Goal: Task Accomplishment & Management: Manage account settings

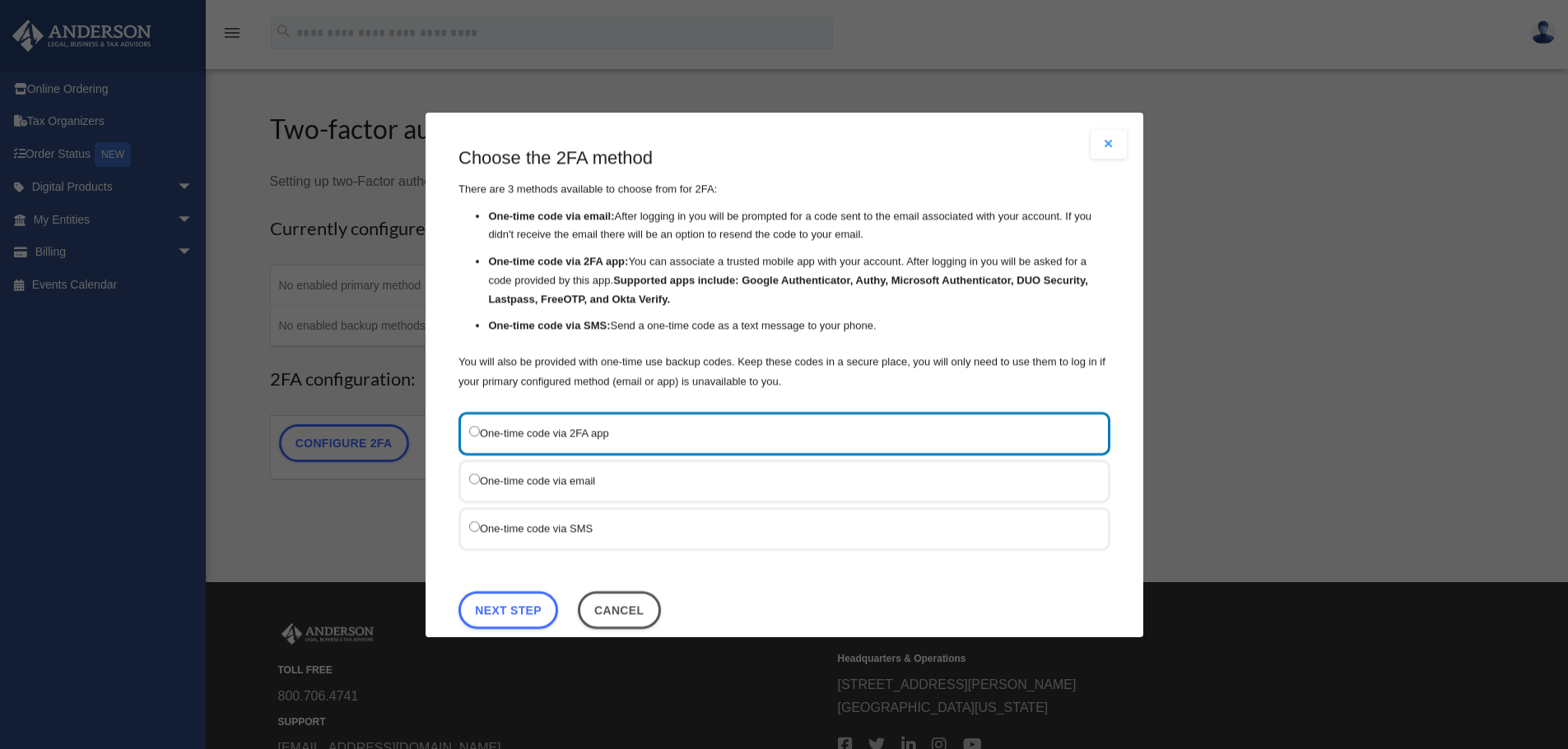
click at [659, 484] on label "One-time code via email" at bounding box center [776, 479] width 614 height 20
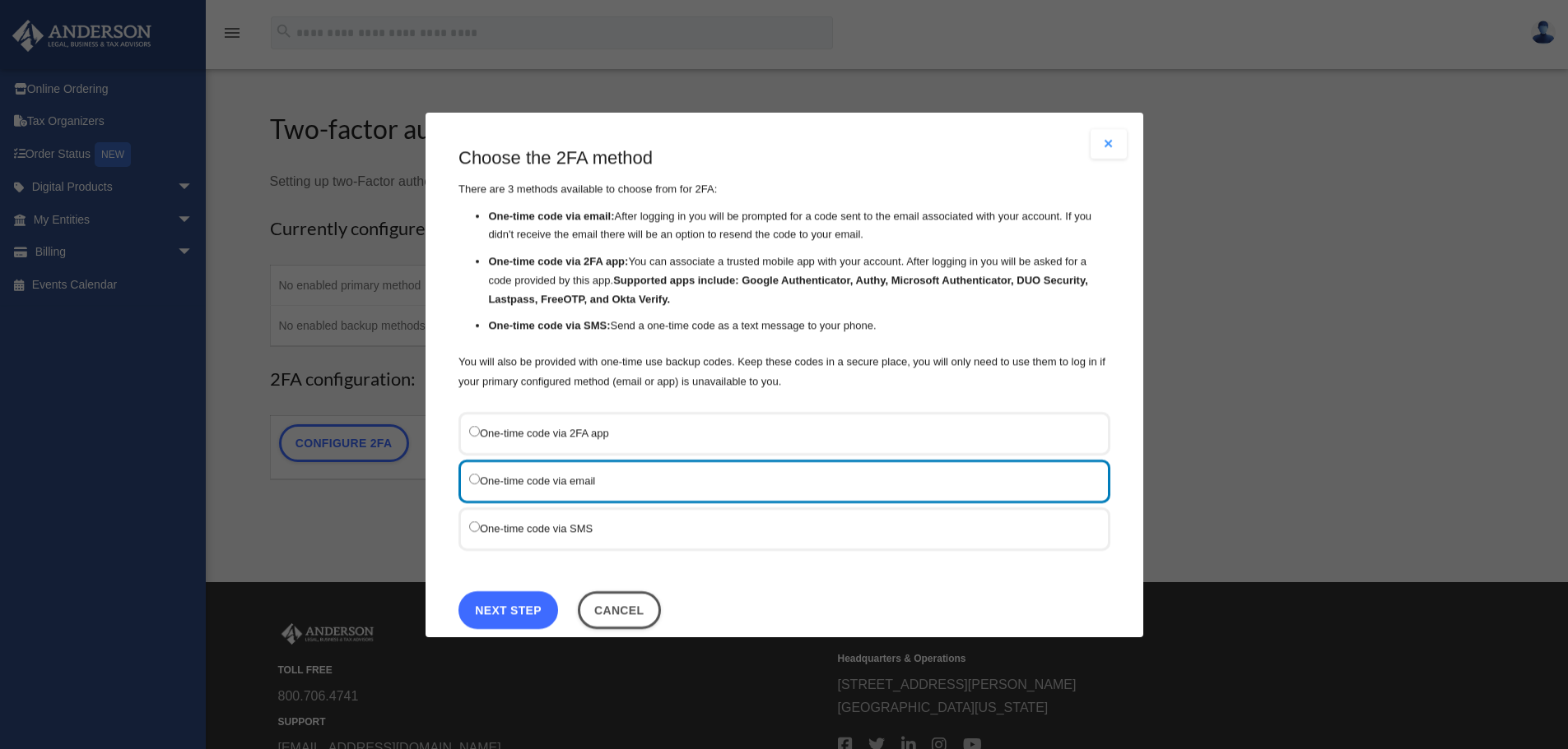
click at [504, 610] on link "Next Step" at bounding box center [508, 609] width 100 height 38
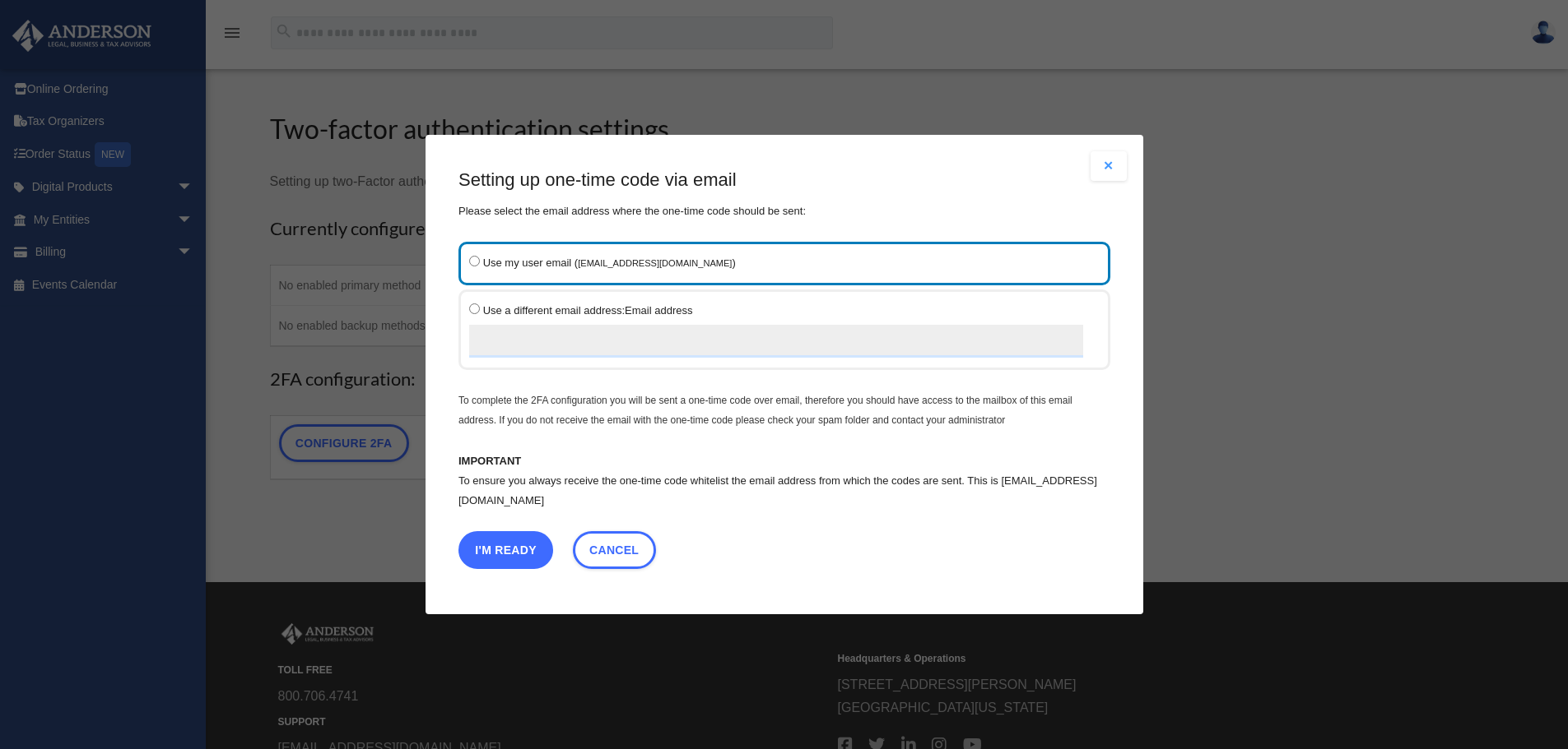
click at [500, 550] on button "I'm Ready" at bounding box center [506, 550] width 95 height 38
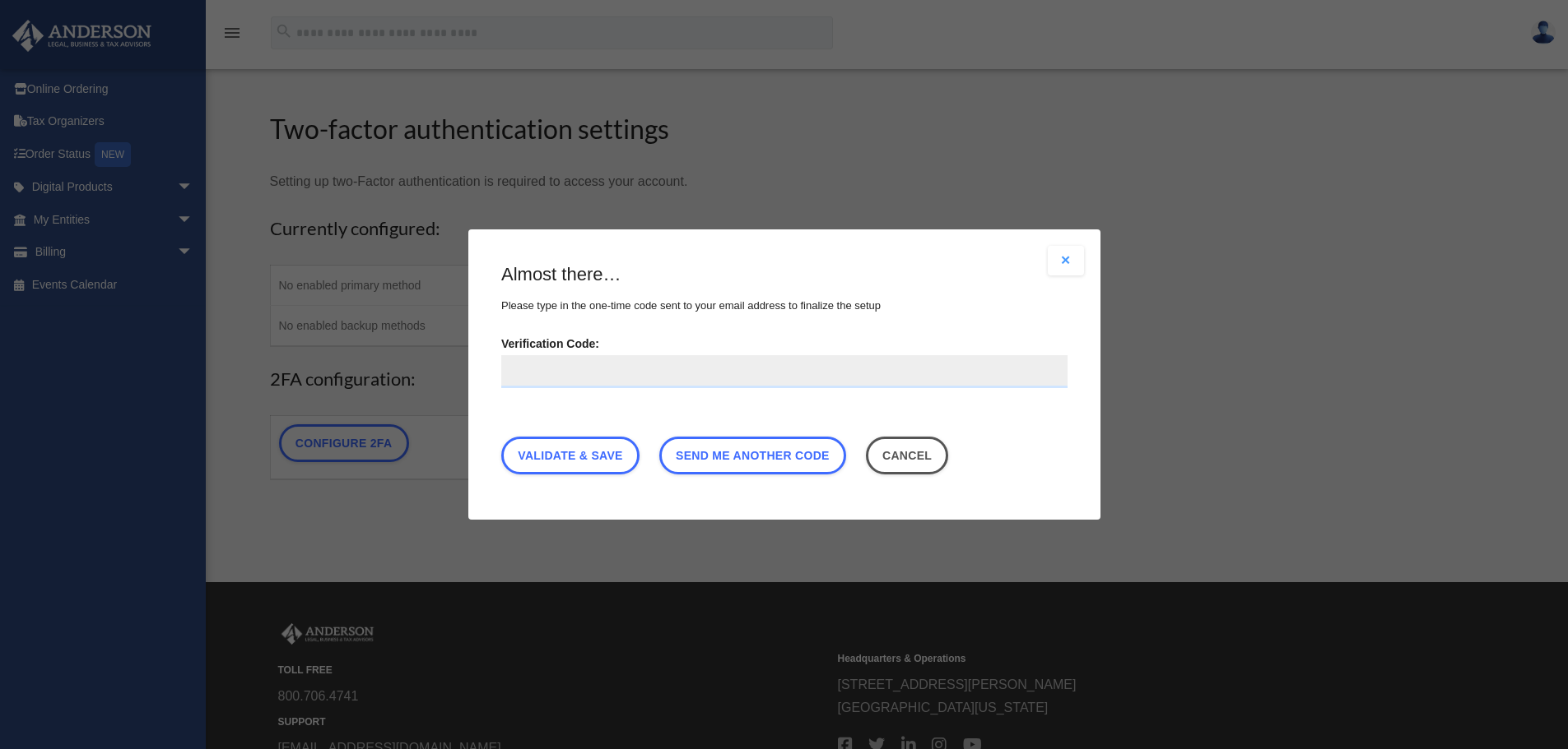
click at [521, 374] on input "Verification Code:" at bounding box center [784, 372] width 566 height 33
type input "******"
click at [583, 457] on link "Validate & Save" at bounding box center [570, 455] width 138 height 38
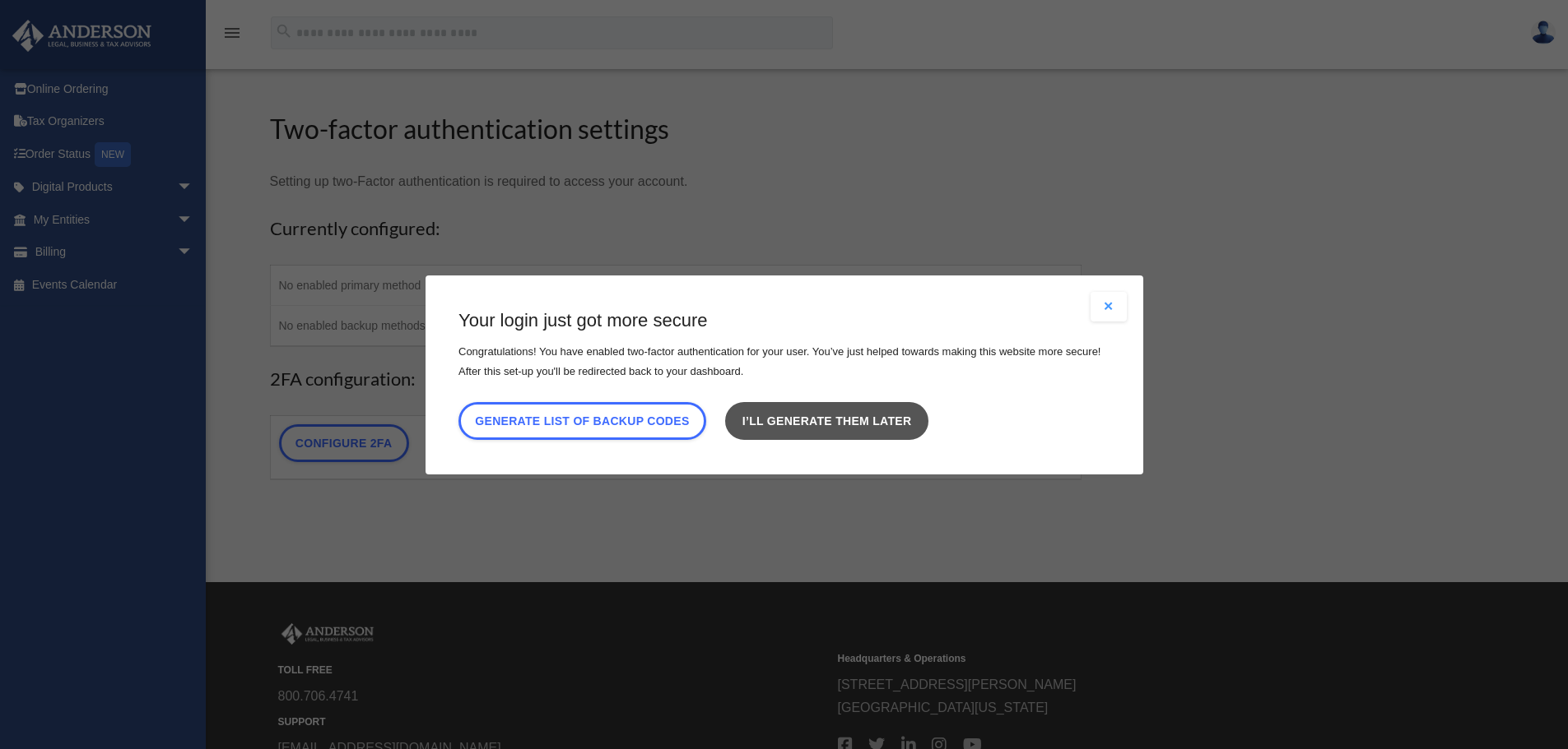
click at [912, 414] on link "I’ll generate them later" at bounding box center [826, 420] width 202 height 38
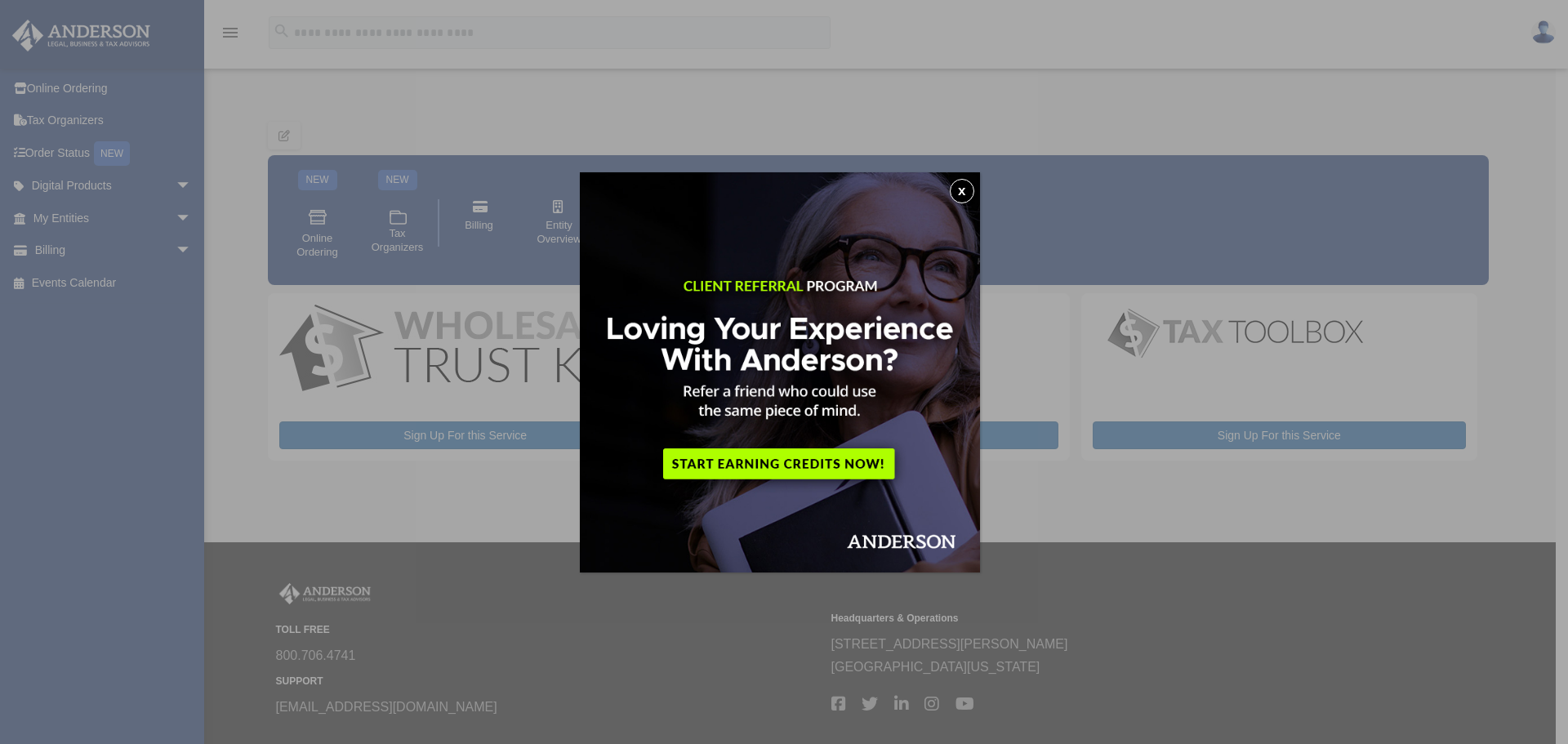
click at [961, 194] on button "x" at bounding box center [963, 191] width 25 height 25
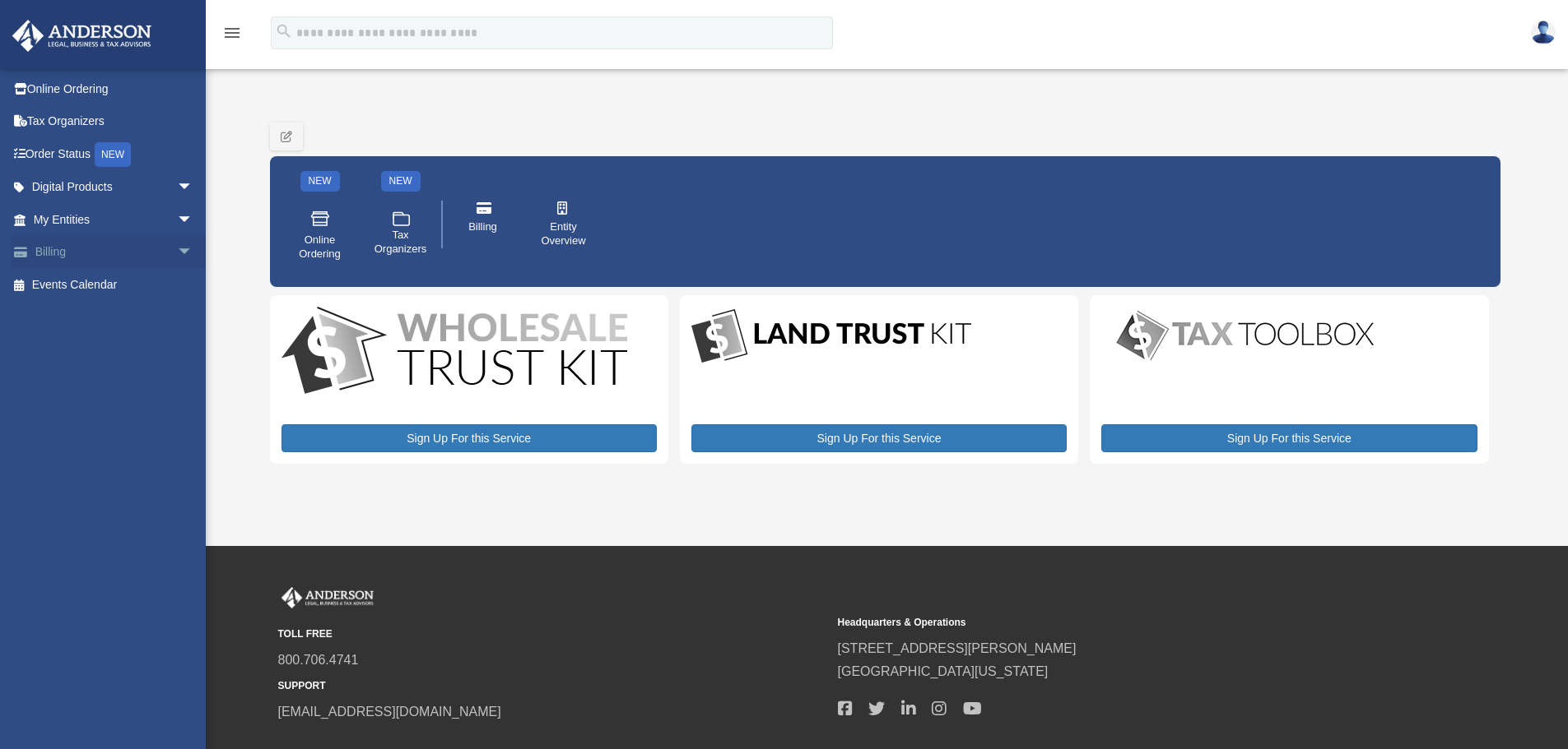
click at [177, 252] on span "arrow_drop_down" at bounding box center [194, 253] width 33 height 34
click at [107, 285] on link "$ Open Invoices" at bounding box center [120, 285] width 195 height 34
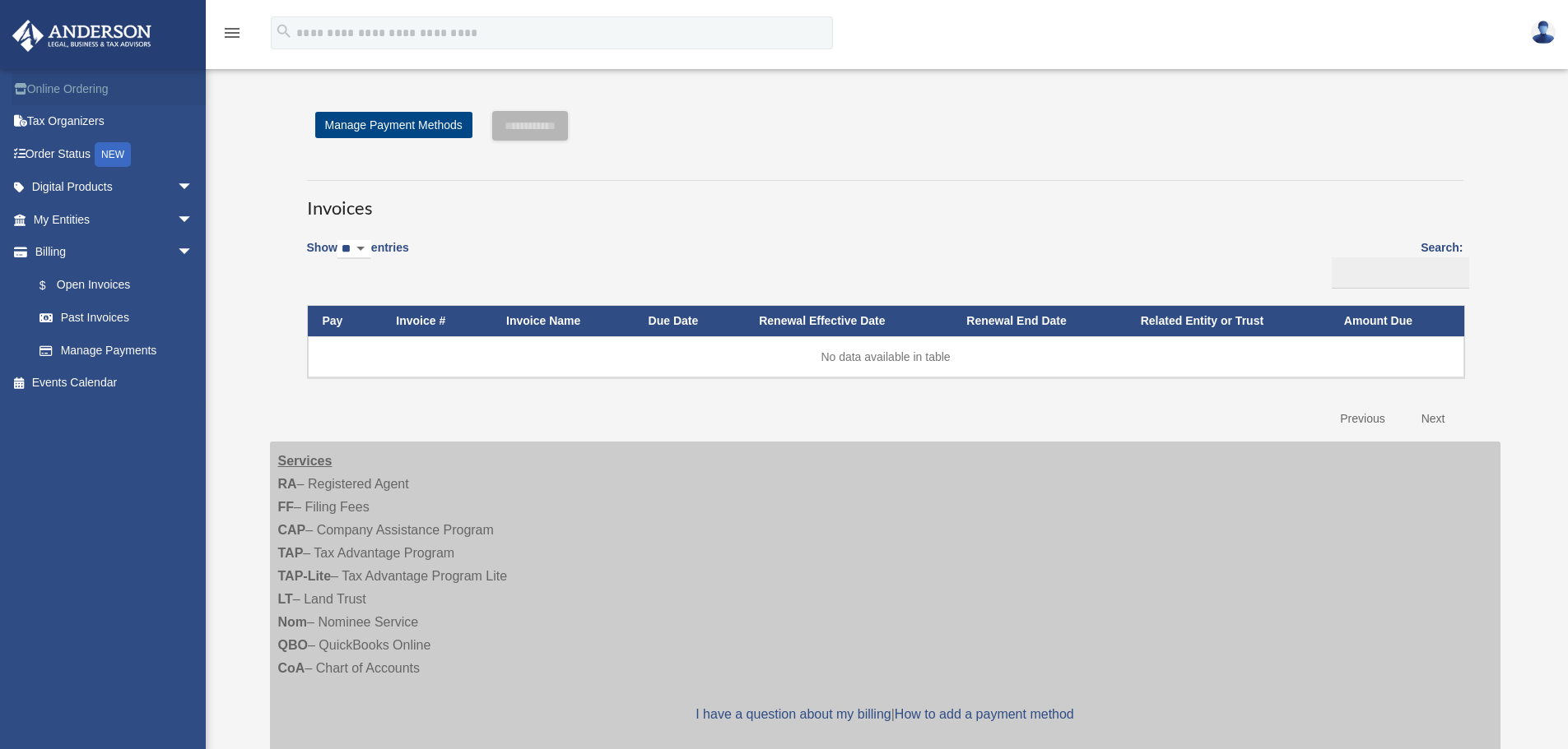
click at [89, 92] on link "Online Ordering" at bounding box center [114, 89] width 206 height 33
click at [96, 321] on link "Past Invoices" at bounding box center [120, 318] width 195 height 33
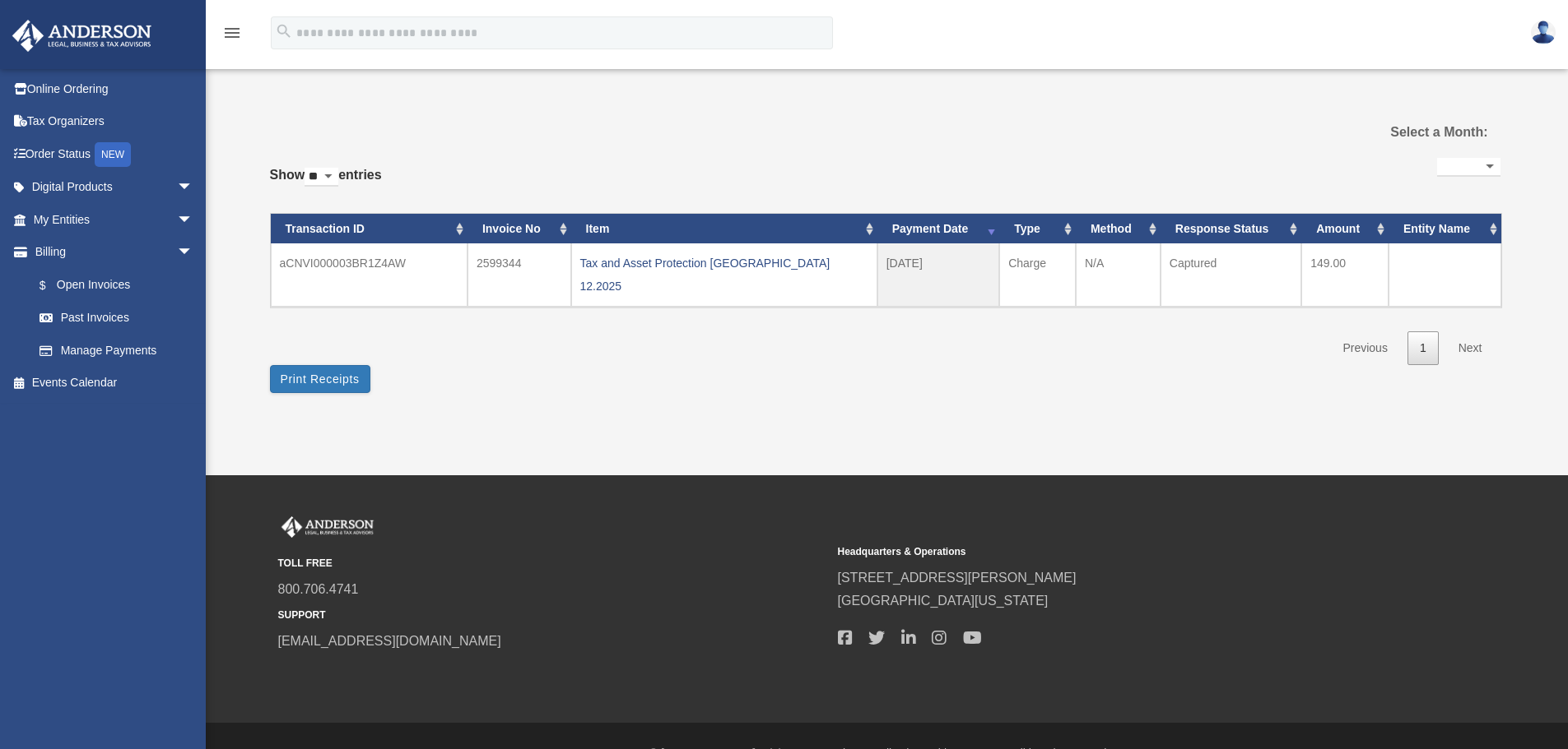
select select
click at [327, 365] on button "Print Receipts" at bounding box center [320, 378] width 101 height 28
click at [177, 218] on span "arrow_drop_down" at bounding box center [194, 220] width 33 height 34
click at [127, 447] on link "Manage Payments" at bounding box center [120, 448] width 195 height 33
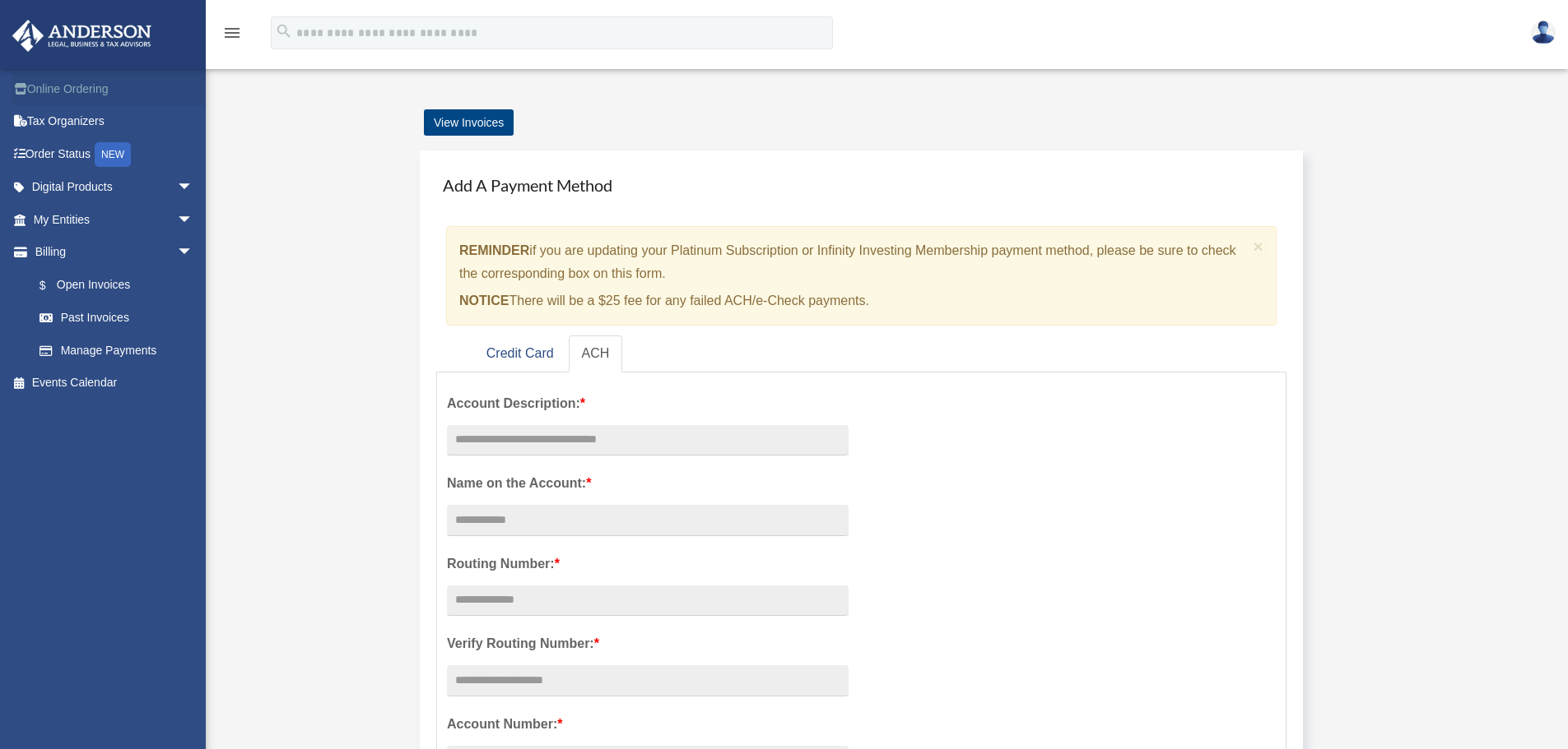
click at [72, 89] on link "Online Ordering" at bounding box center [114, 89] width 206 height 33
